Goal: Task Accomplishment & Management: Manage account settings

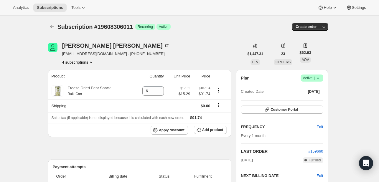
click at [77, 63] on button "4 subscriptions" at bounding box center [78, 62] width 32 height 6
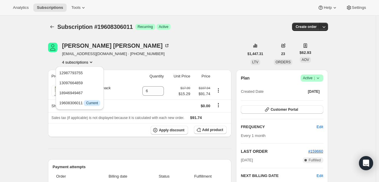
click at [77, 63] on button "4 subscriptions" at bounding box center [78, 62] width 32 height 6
click at [290, 109] on span "Customer Portal" at bounding box center [283, 109] width 27 height 5
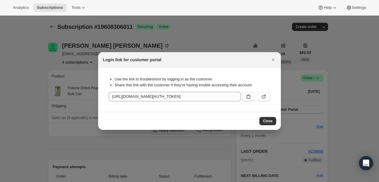
click at [248, 97] on icon ":rc0:" at bounding box center [248, 97] width 6 height 6
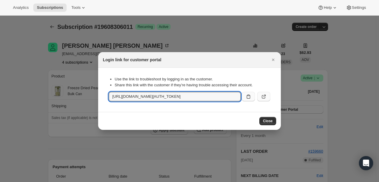
click at [264, 96] on icon ":rc0:" at bounding box center [264, 96] width 2 height 2
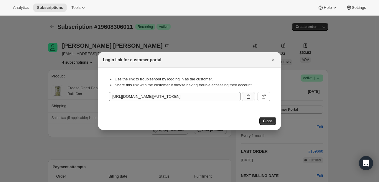
click at [247, 96] on icon ":rc0:" at bounding box center [248, 97] width 6 height 6
click at [249, 97] on icon ":rc0:" at bounding box center [248, 97] width 6 height 6
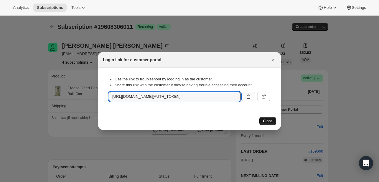
click at [266, 123] on span "Close" at bounding box center [268, 121] width 10 height 5
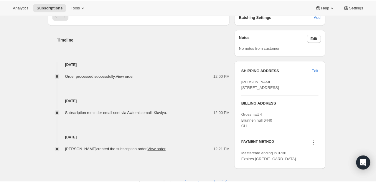
scroll to position [218, 0]
